Goal: Task Accomplishment & Management: Manage account settings

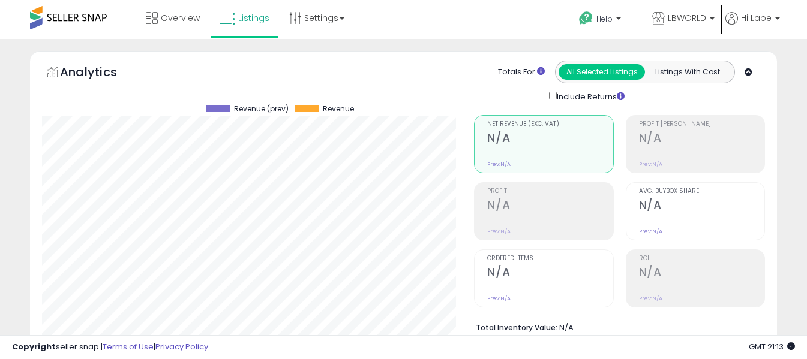
select select "**"
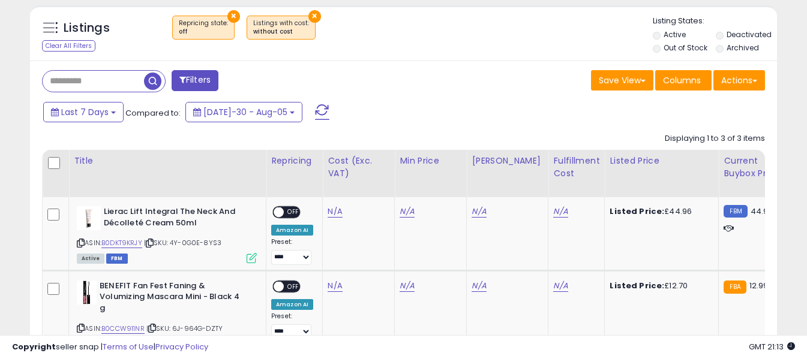
scroll to position [246, 433]
click at [315, 112] on span at bounding box center [322, 112] width 14 height 16
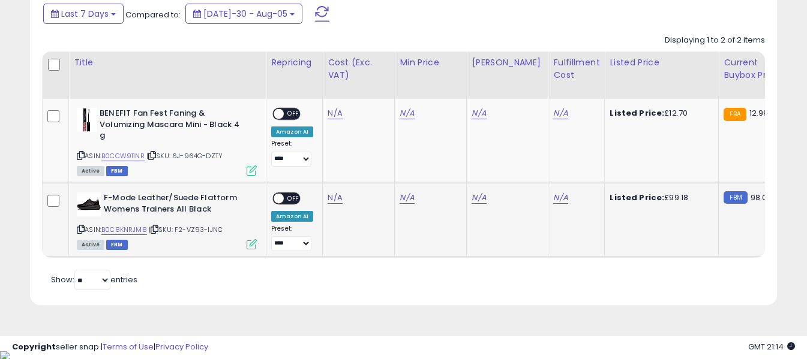
click at [79, 231] on icon at bounding box center [81, 229] width 8 height 7
click at [334, 119] on link "N/A" at bounding box center [335, 113] width 14 height 12
click at [319, 164] on input "number" at bounding box center [299, 168] width 107 height 20
type input "*****"
click at [377, 161] on button "submit" at bounding box center [367, 167] width 20 height 18
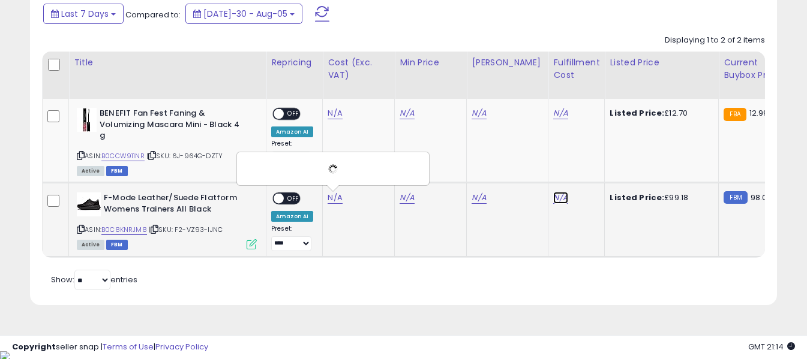
click at [553, 119] on link "N/A" at bounding box center [560, 113] width 14 height 12
click at [516, 160] on input "text" at bounding box center [515, 167] width 107 height 18
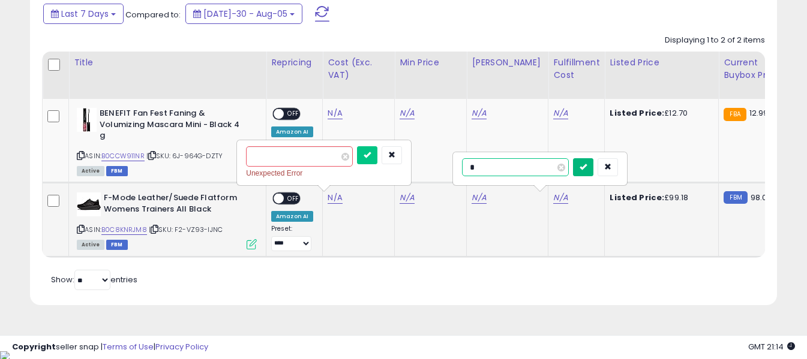
type input "*"
click at [593, 173] on button "submit" at bounding box center [583, 167] width 20 height 18
click at [402, 159] on button "button" at bounding box center [392, 155] width 20 height 18
click at [315, 17] on span at bounding box center [322, 14] width 14 height 16
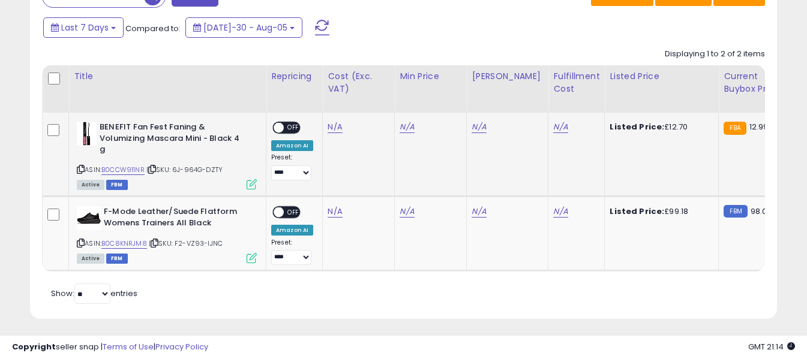
scroll to position [561, 0]
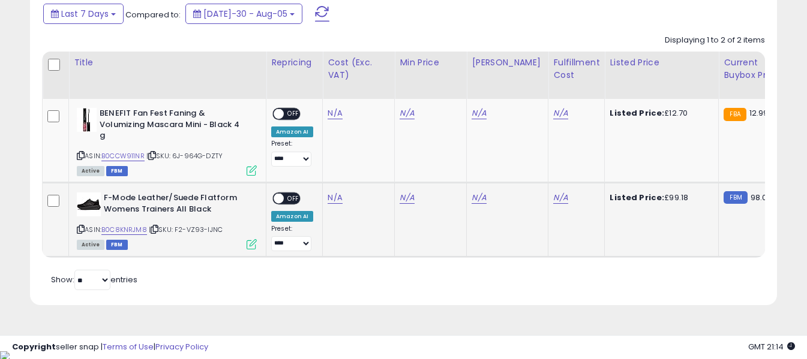
click at [285, 197] on span "OFF" at bounding box center [293, 199] width 19 height 10
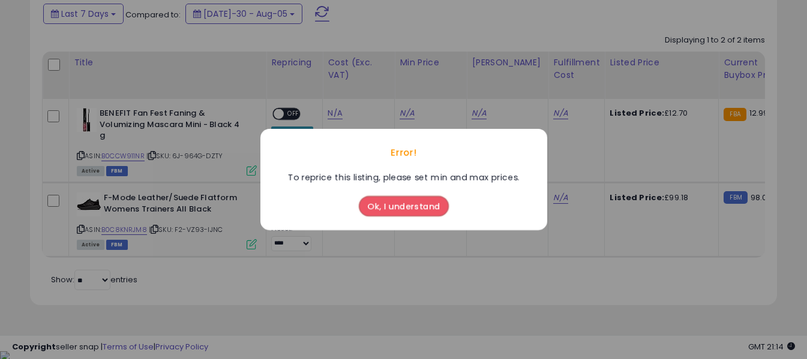
click at [391, 208] on button "Ok, I understand" at bounding box center [404, 206] width 90 height 20
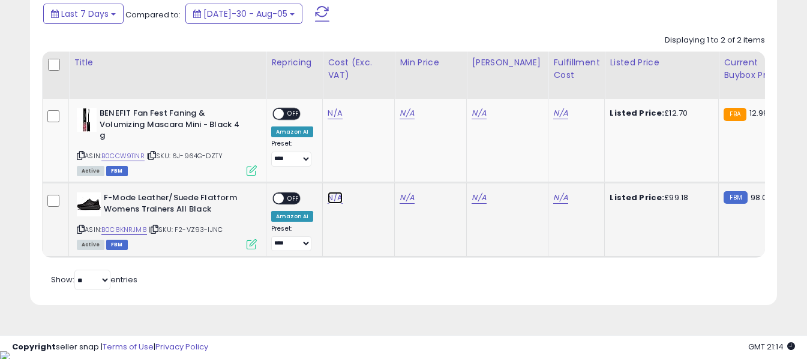
click at [337, 119] on link "N/A" at bounding box center [335, 113] width 14 height 12
click at [325, 167] on input "number" at bounding box center [299, 168] width 107 height 20
type input "*****"
click at [377, 167] on button "submit" at bounding box center [367, 167] width 20 height 18
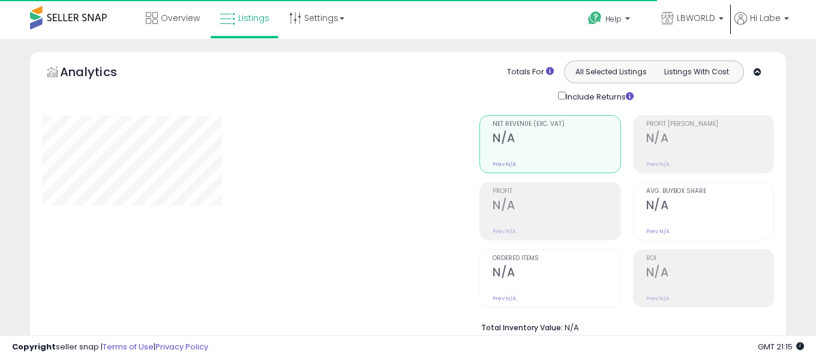
select select "**"
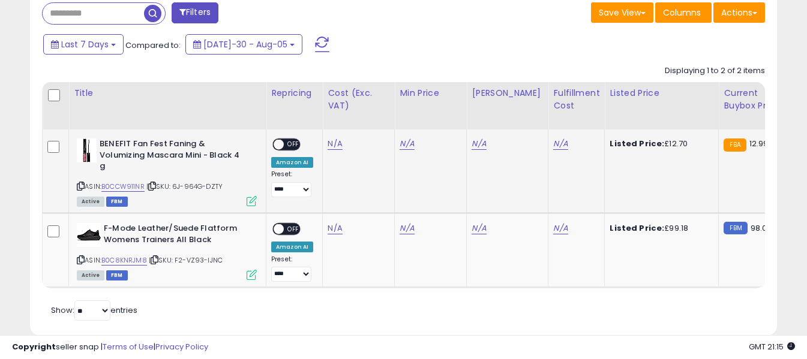
scroll to position [540, 0]
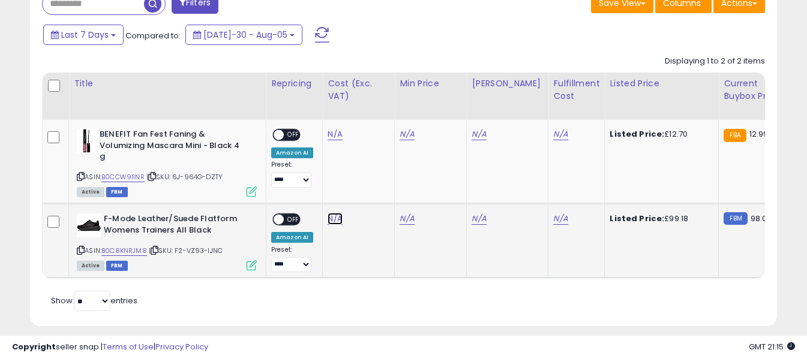
click at [330, 140] on link "N/A" at bounding box center [335, 134] width 14 height 12
click at [321, 185] on input "number" at bounding box center [299, 189] width 107 height 20
type input "*****"
drag, startPoint x: 385, startPoint y: 187, endPoint x: 442, endPoint y: 197, distance: 57.9
click at [371, 187] on icon "submit" at bounding box center [367, 187] width 7 height 7
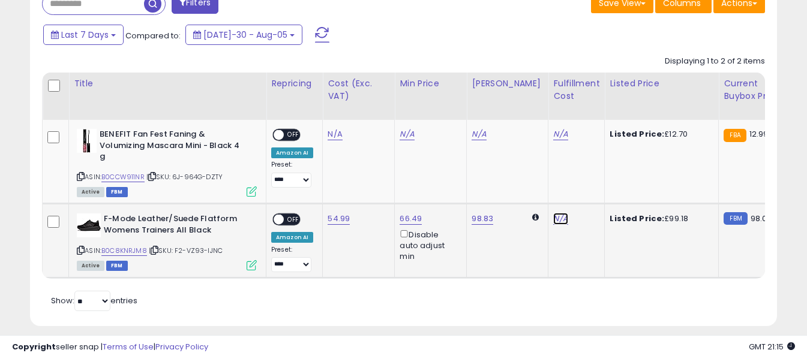
click at [553, 140] on link "N/A" at bounding box center [560, 134] width 14 height 12
click at [506, 190] on input "text" at bounding box center [515, 188] width 107 height 18
type input "*"
click at [587, 188] on icon "submit" at bounding box center [583, 187] width 7 height 7
click at [287, 216] on span "OFF" at bounding box center [293, 220] width 19 height 10
